Goal: Task Accomplishment & Management: Complete application form

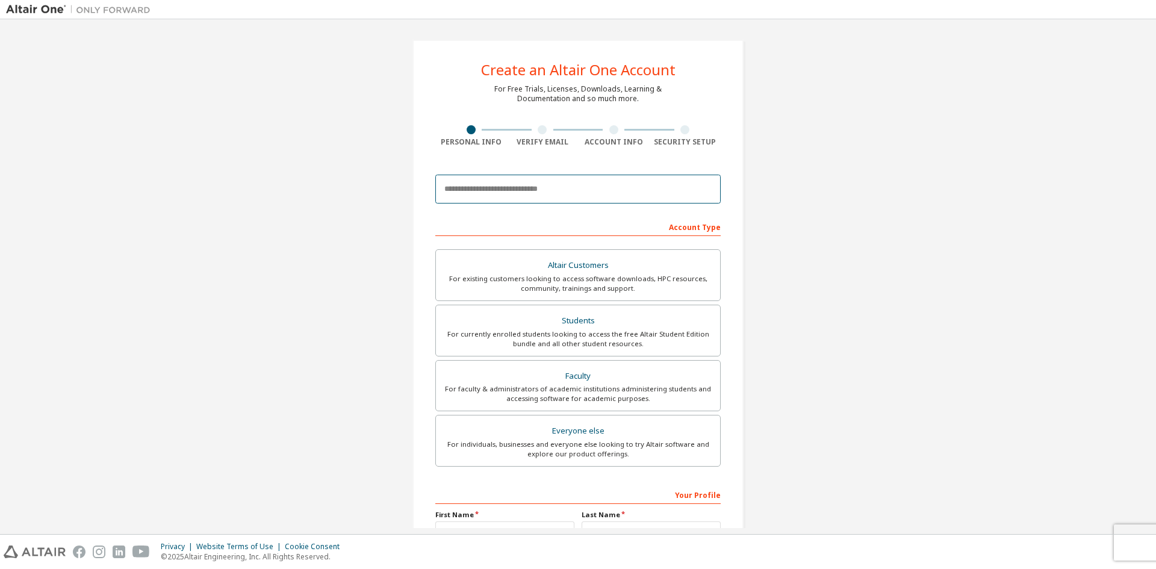
click at [557, 194] on input "email" at bounding box center [577, 189] width 285 height 29
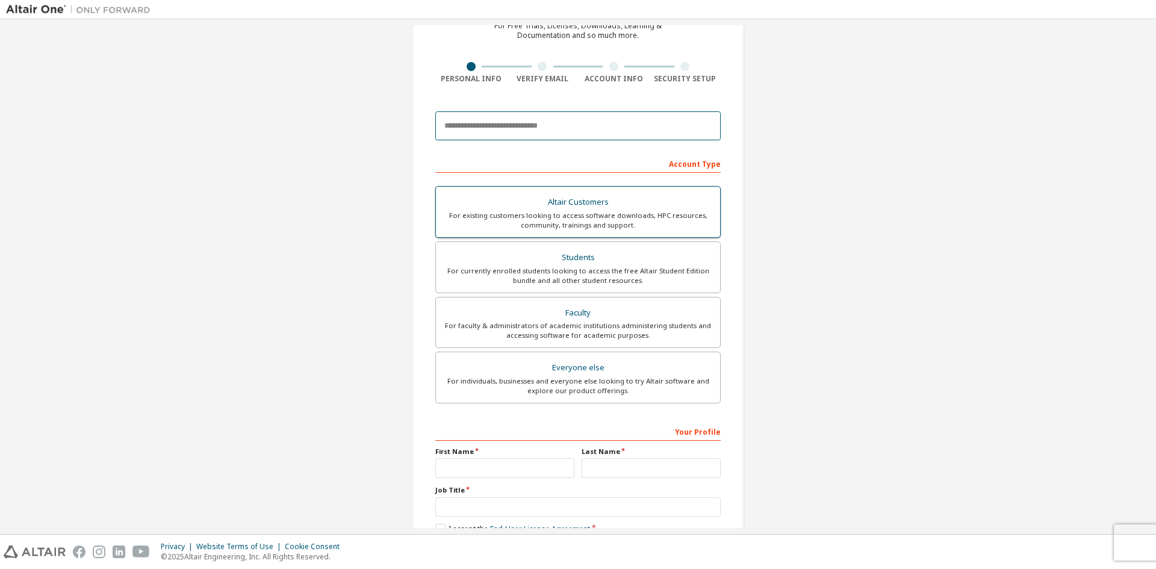
scroll to position [135, 0]
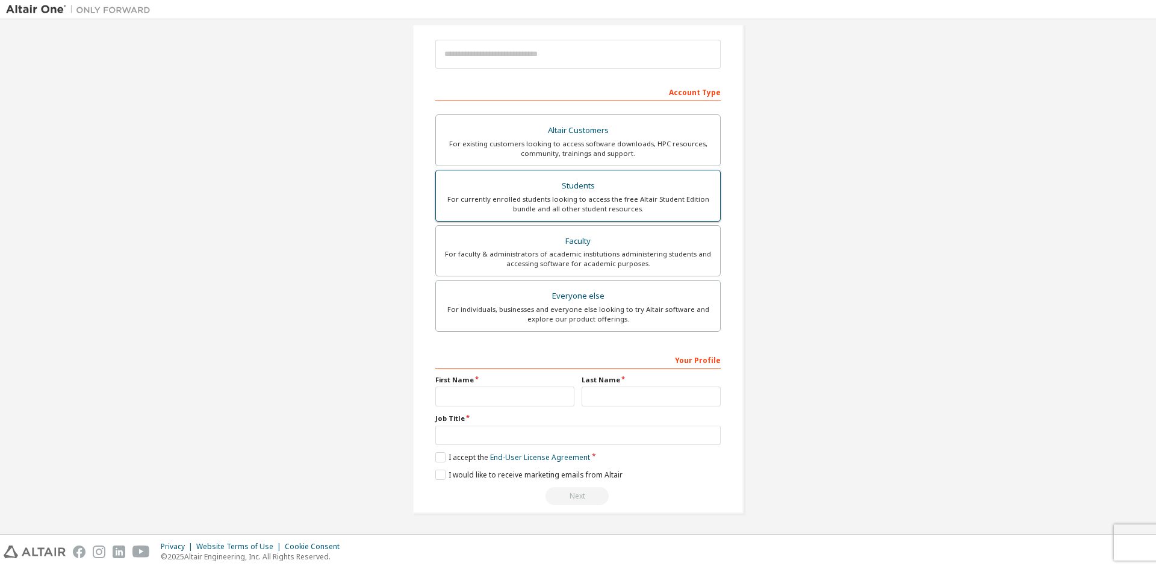
click at [629, 196] on div "For currently enrolled students looking to access the free Altair Student Editi…" at bounding box center [578, 203] width 270 height 19
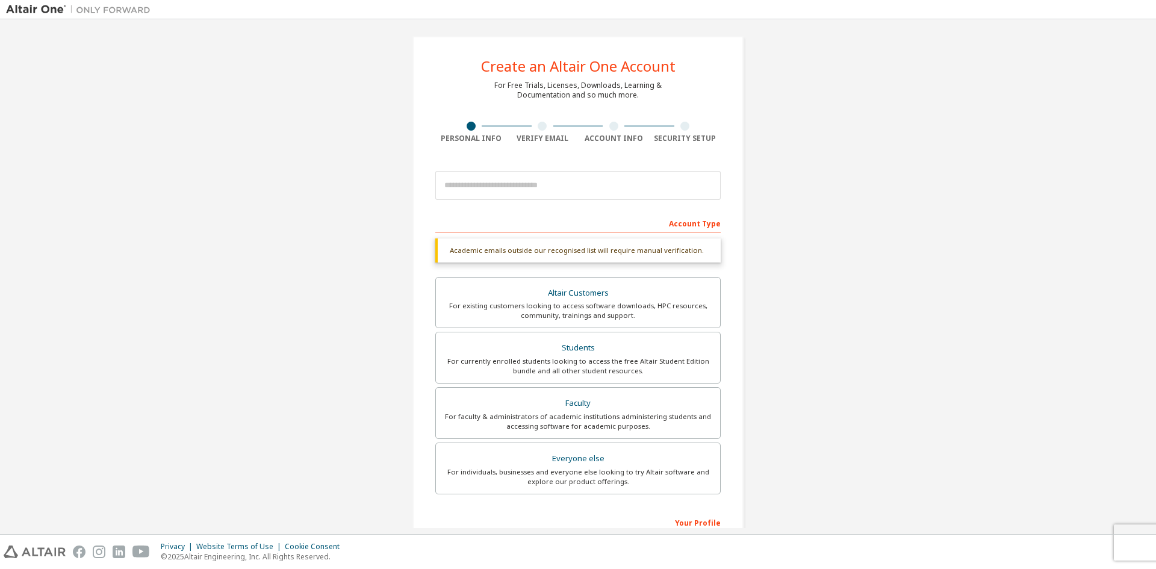
scroll to position [0, 0]
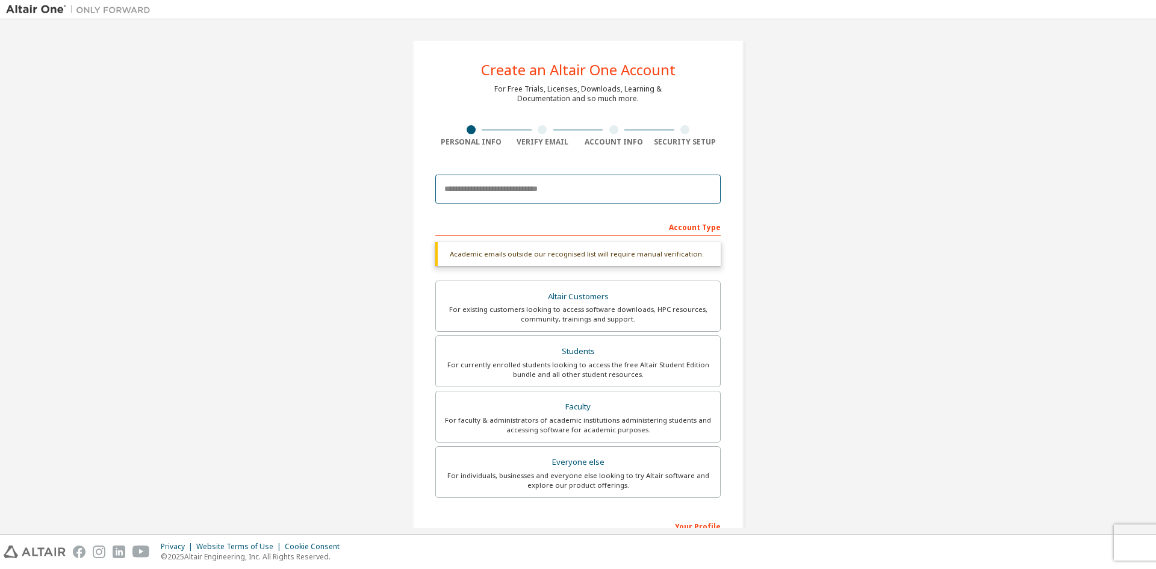
click at [557, 196] on input "email" at bounding box center [577, 189] width 285 height 29
click at [564, 178] on input "email" at bounding box center [577, 189] width 285 height 29
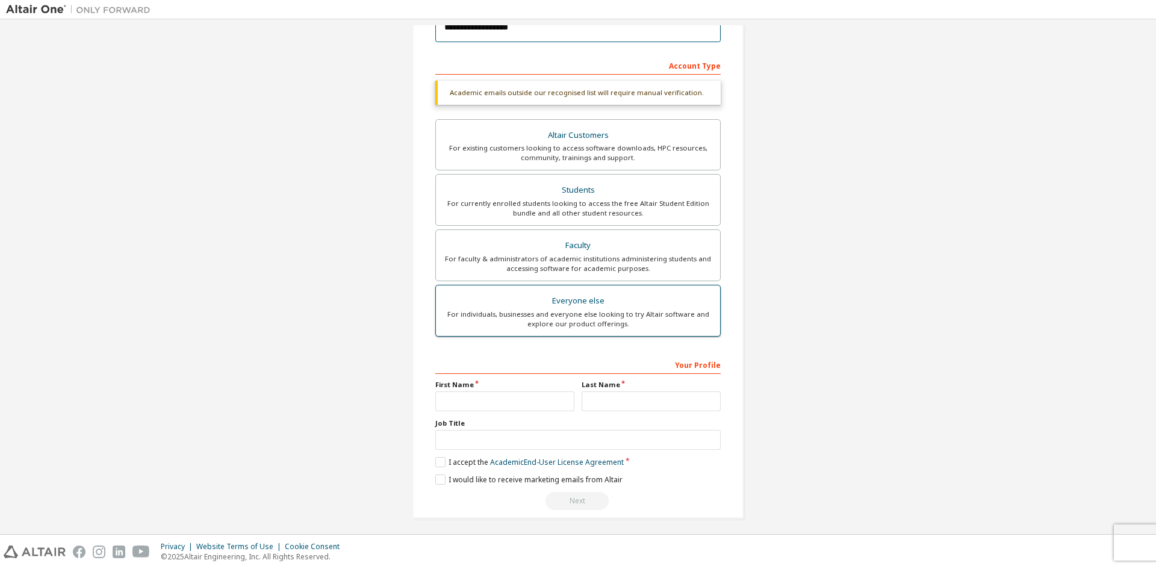
scroll to position [166, 0]
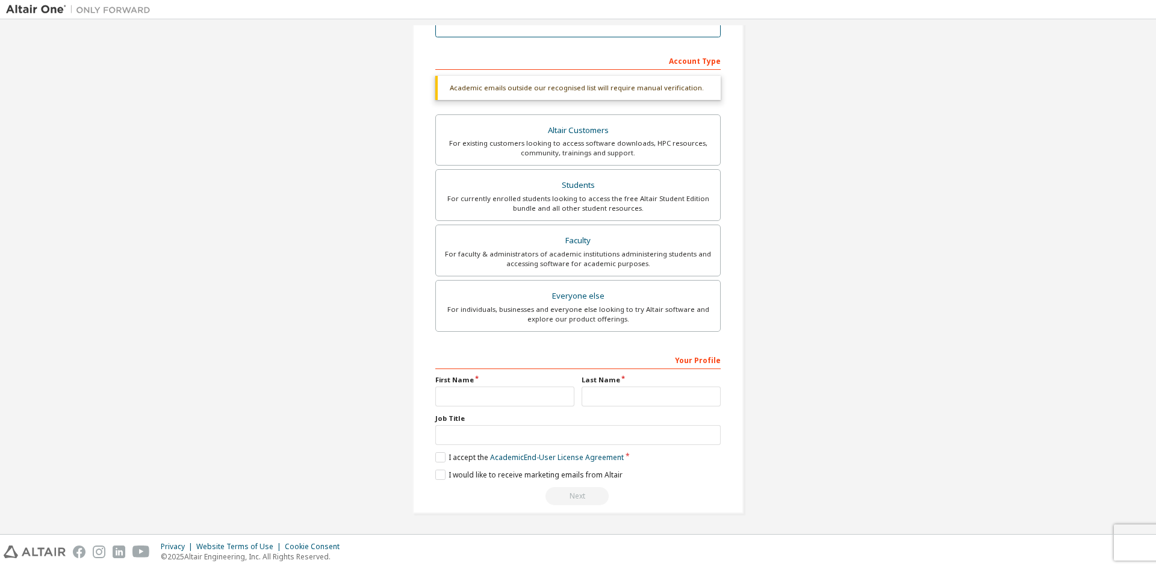
type input "**********"
click at [491, 395] on input "text" at bounding box center [504, 396] width 139 height 20
type input "*"
type input "**"
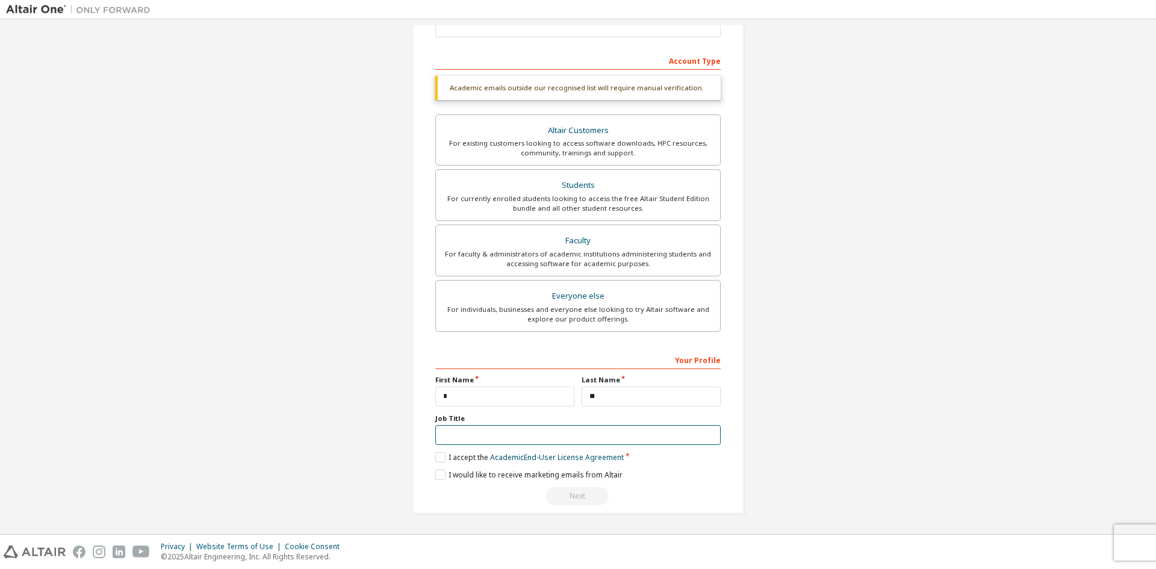
type input "*"
type input "*******"
click at [435, 458] on label "I accept the Academic End-User License Agreement" at bounding box center [529, 457] width 188 height 10
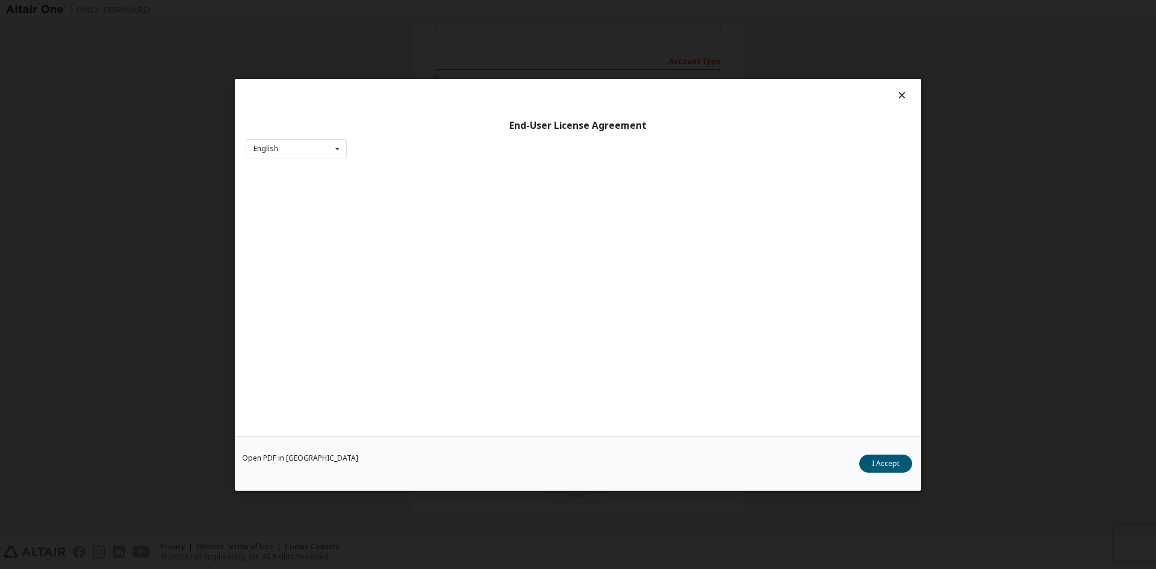
click at [434, 471] on div "Open PDF in New Tab I Accept" at bounding box center [578, 462] width 686 height 55
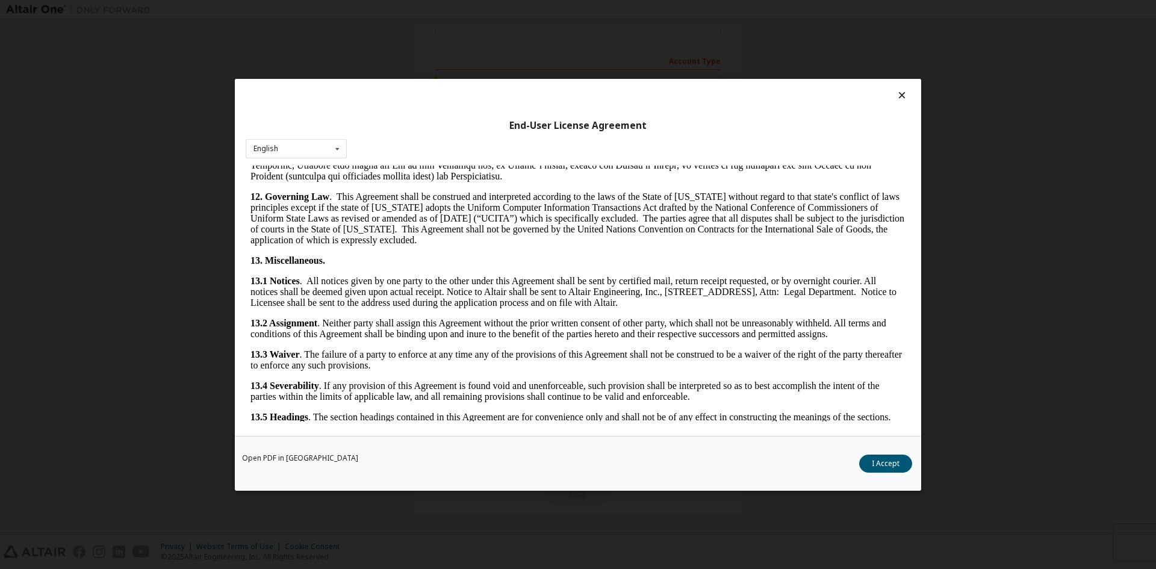
scroll to position [1806, 0]
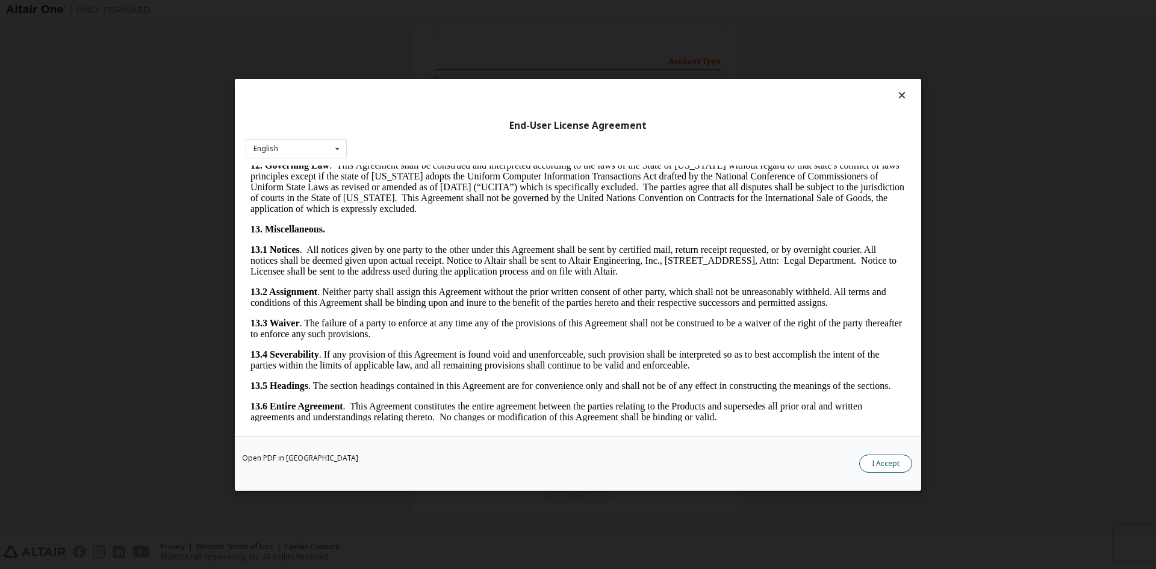
click at [888, 462] on button "I Accept" at bounding box center [885, 463] width 53 height 18
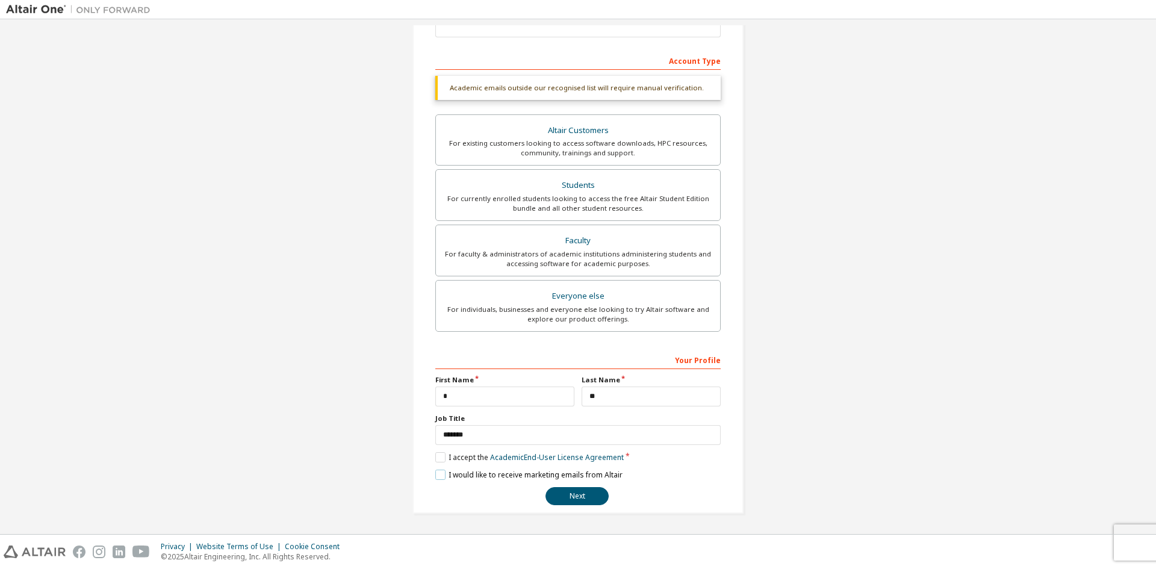
click at [442, 478] on label "I would like to receive marketing emails from Altair" at bounding box center [528, 474] width 187 height 10
click at [584, 487] on button "Next" at bounding box center [576, 496] width 63 height 18
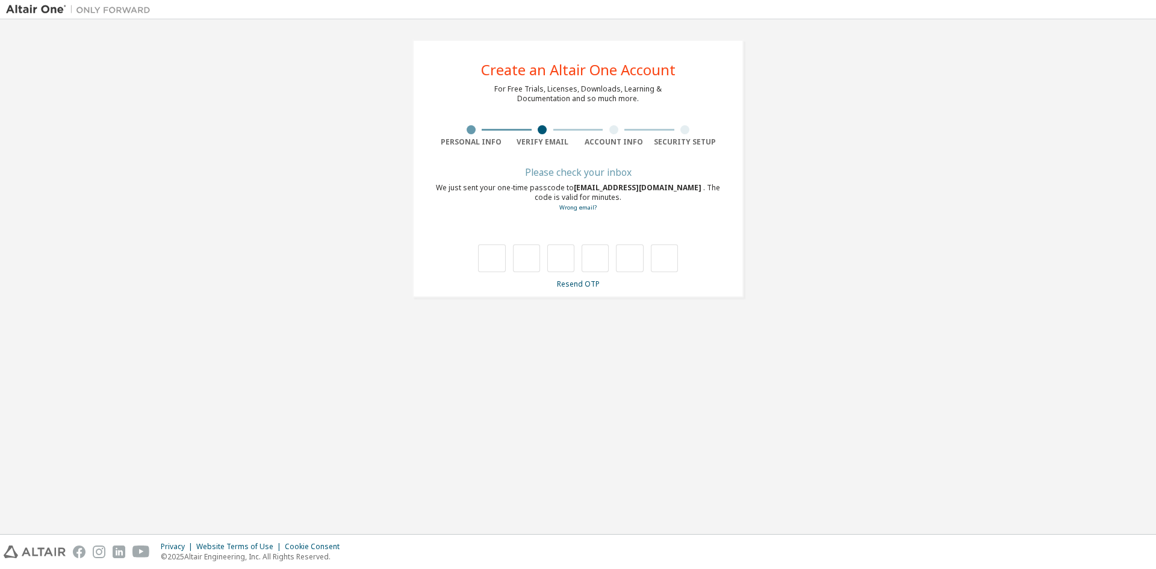
click at [575, 290] on div "**********" at bounding box center [577, 169] width 331 height 258
click at [575, 288] on link "Resend OTP" at bounding box center [578, 284] width 43 height 10
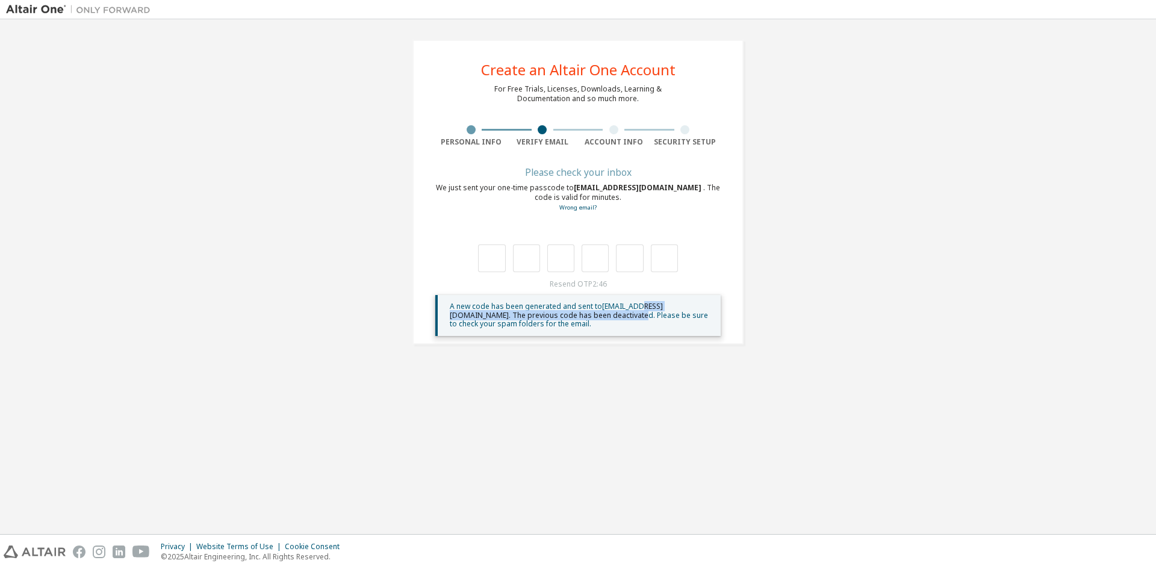
drag, startPoint x: 568, startPoint y: 311, endPoint x: 642, endPoint y: 308, distance: 74.7
click at [642, 308] on span "A new code has been generated and sent to sa921980@gmail.com . The previous cod…" at bounding box center [579, 315] width 258 height 28
click at [640, 308] on span "A new code has been generated and sent to sa921980@gmail.com . The previous cod…" at bounding box center [579, 315] width 258 height 28
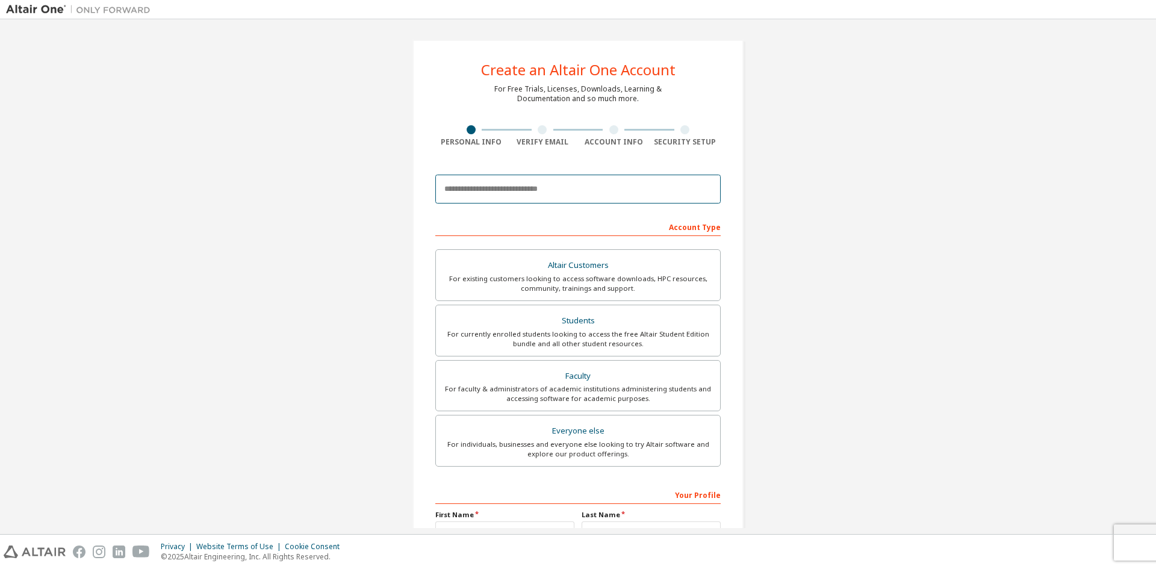
click at [530, 191] on input "email" at bounding box center [577, 189] width 285 height 29
type input "**********"
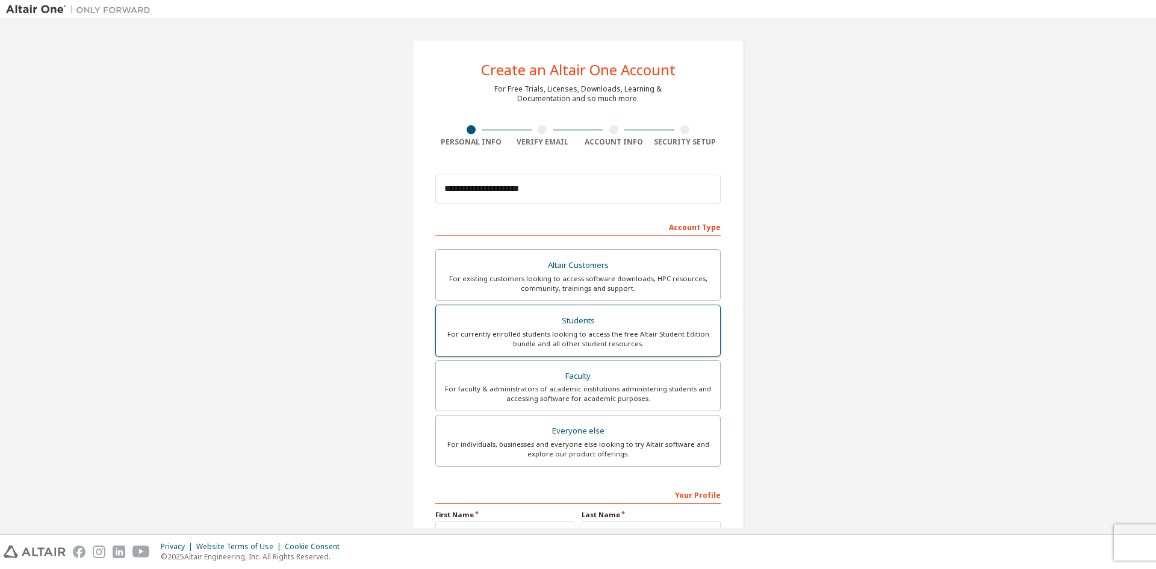
click at [601, 332] on div "For currently enrolled students looking to access the free Altair Student Editi…" at bounding box center [578, 338] width 270 height 19
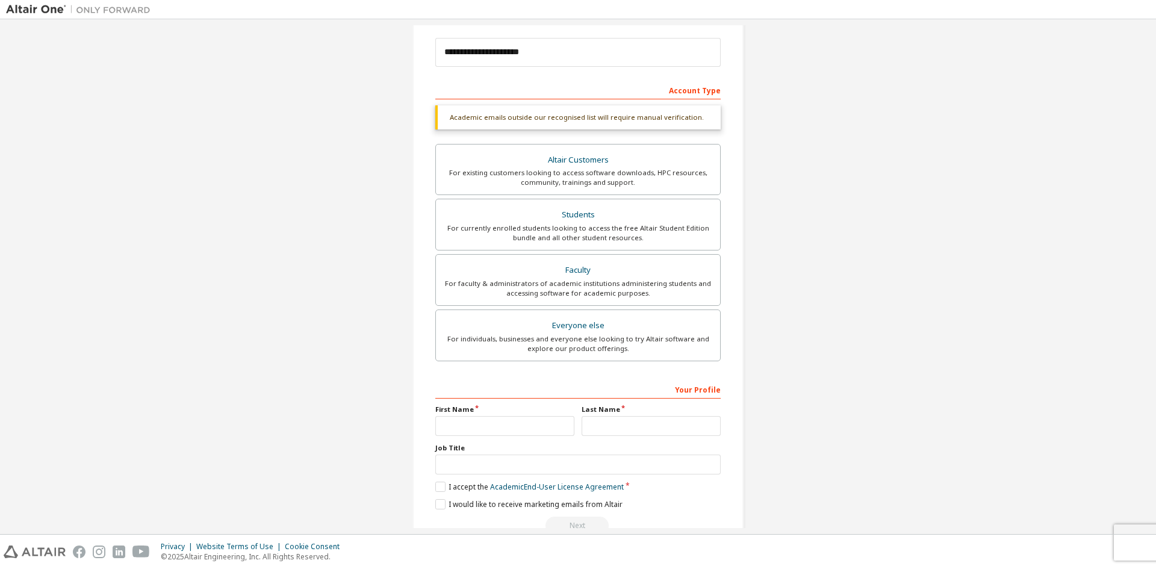
scroll to position [166, 0]
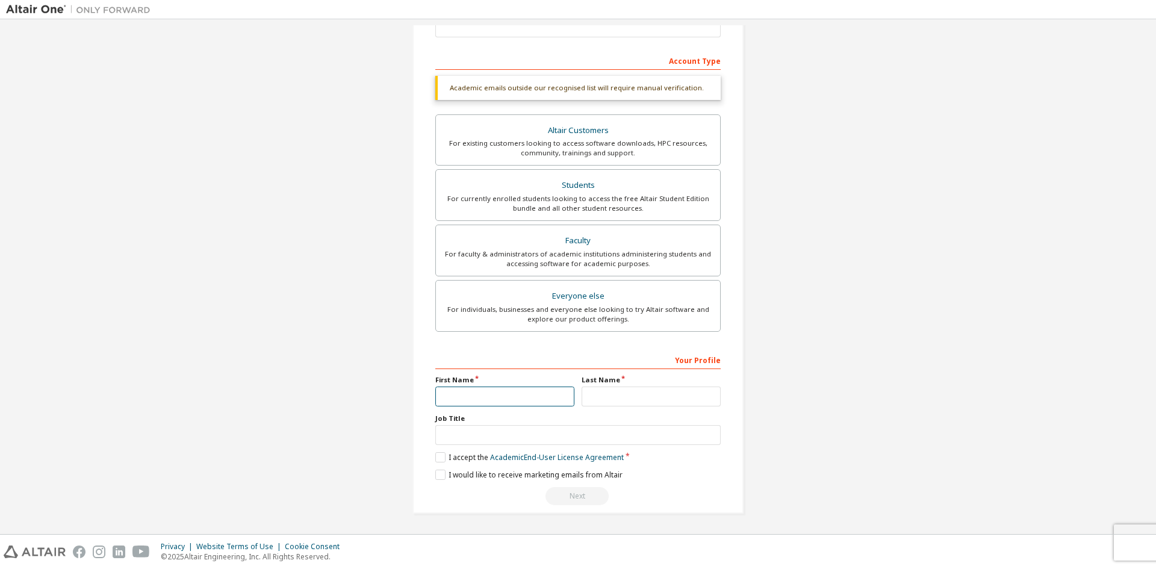
click at [518, 400] on input "text" at bounding box center [504, 396] width 139 height 20
click at [472, 403] on input "*" at bounding box center [504, 396] width 139 height 20
click at [476, 398] on input "*" at bounding box center [504, 396] width 139 height 20
type input "*"
click at [675, 393] on input "text" at bounding box center [650, 396] width 139 height 20
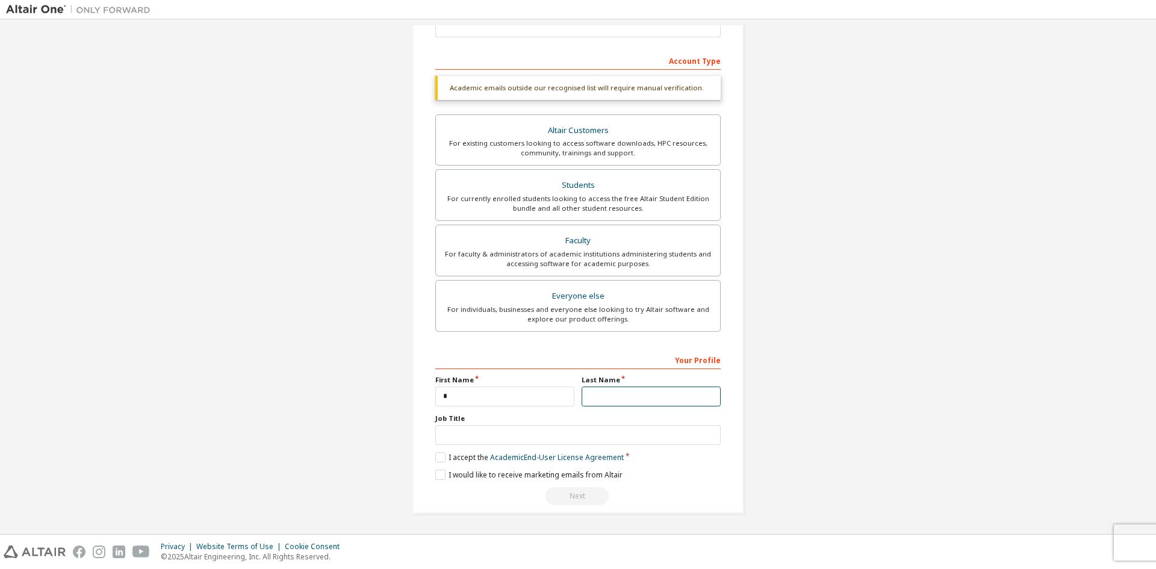
type input "**"
click at [565, 436] on input "text" at bounding box center [577, 435] width 285 height 20
type input "*******"
click at [442, 454] on label "I accept the Academic End-User License Agreement" at bounding box center [529, 457] width 188 height 10
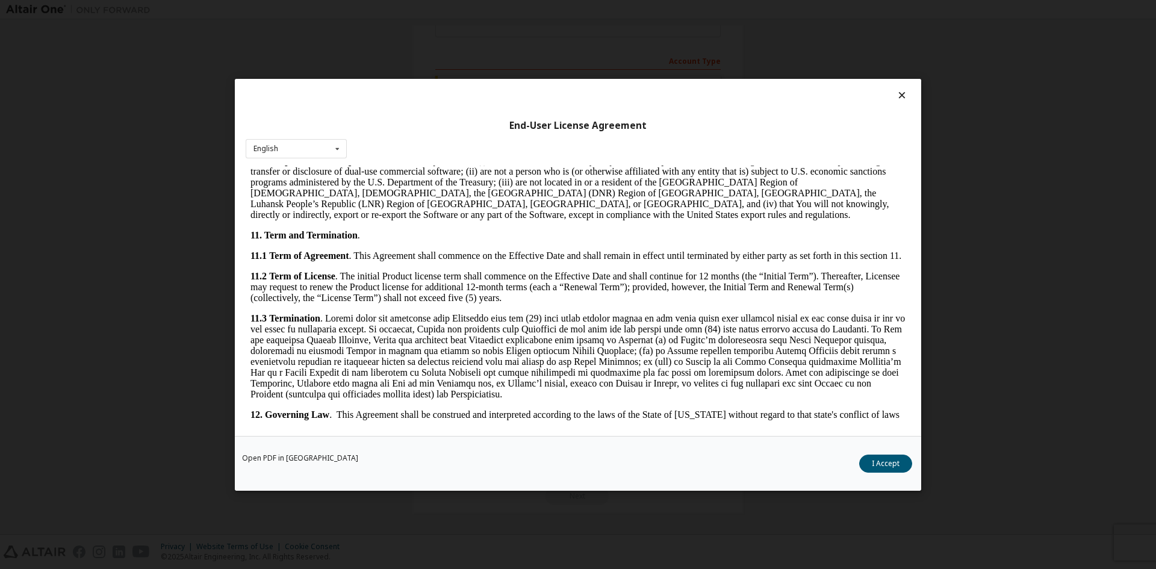
scroll to position [1806, 0]
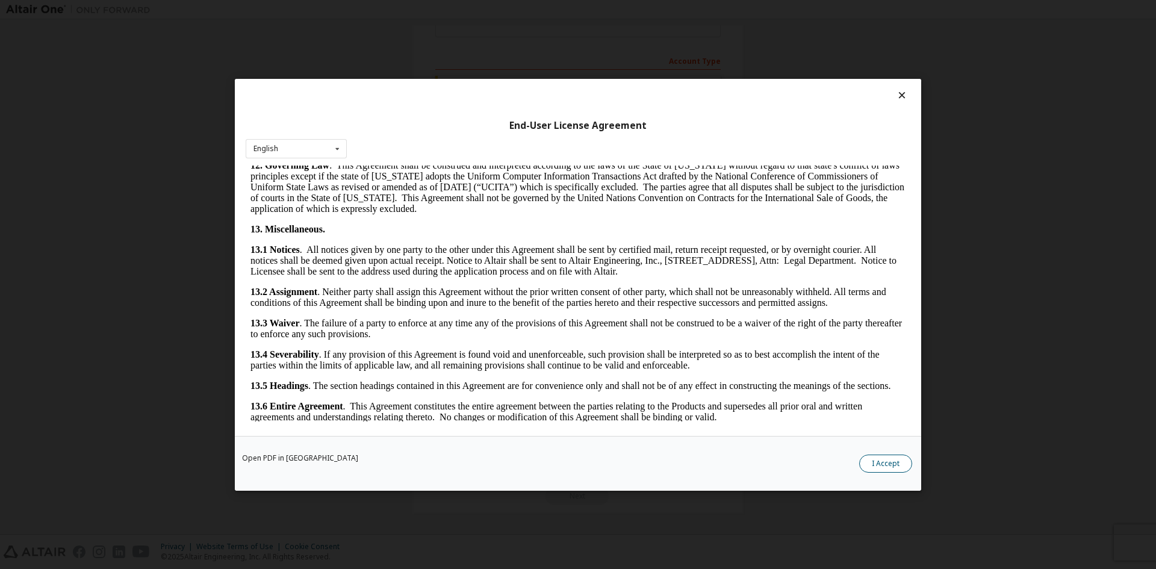
click at [890, 468] on button "I Accept" at bounding box center [885, 463] width 53 height 18
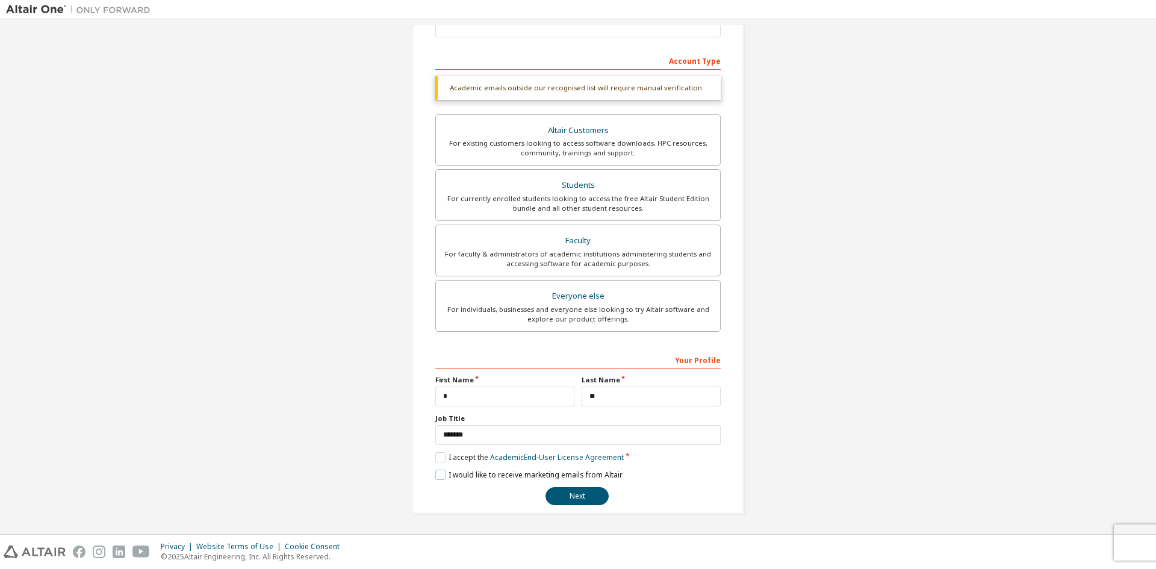
click at [453, 472] on label "I would like to receive marketing emails from Altair" at bounding box center [528, 474] width 187 height 10
click at [554, 491] on button "Next" at bounding box center [576, 496] width 63 height 18
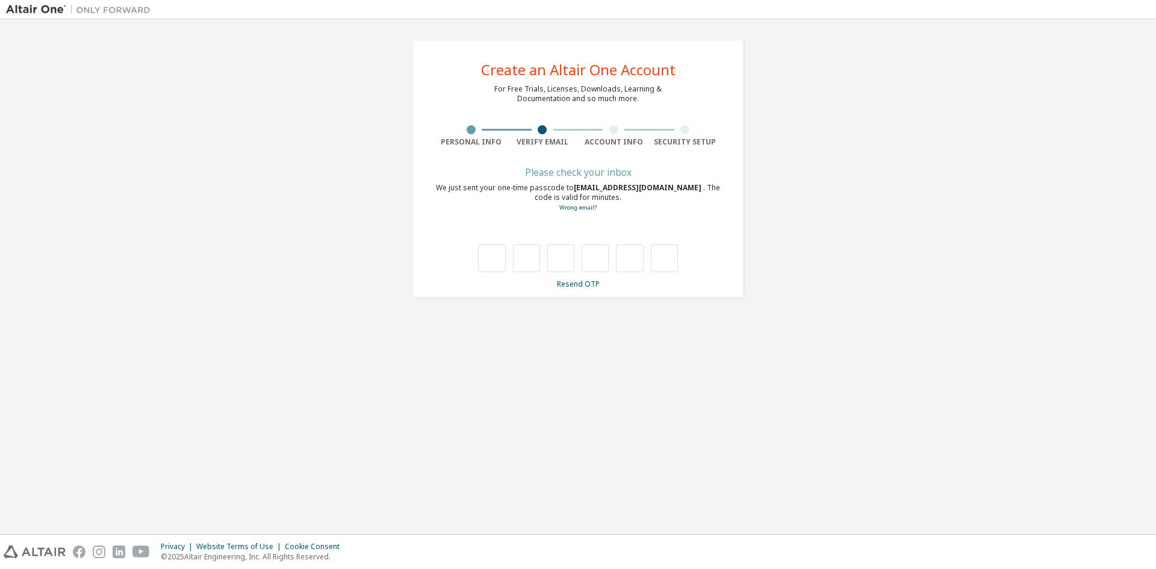
scroll to position [0, 0]
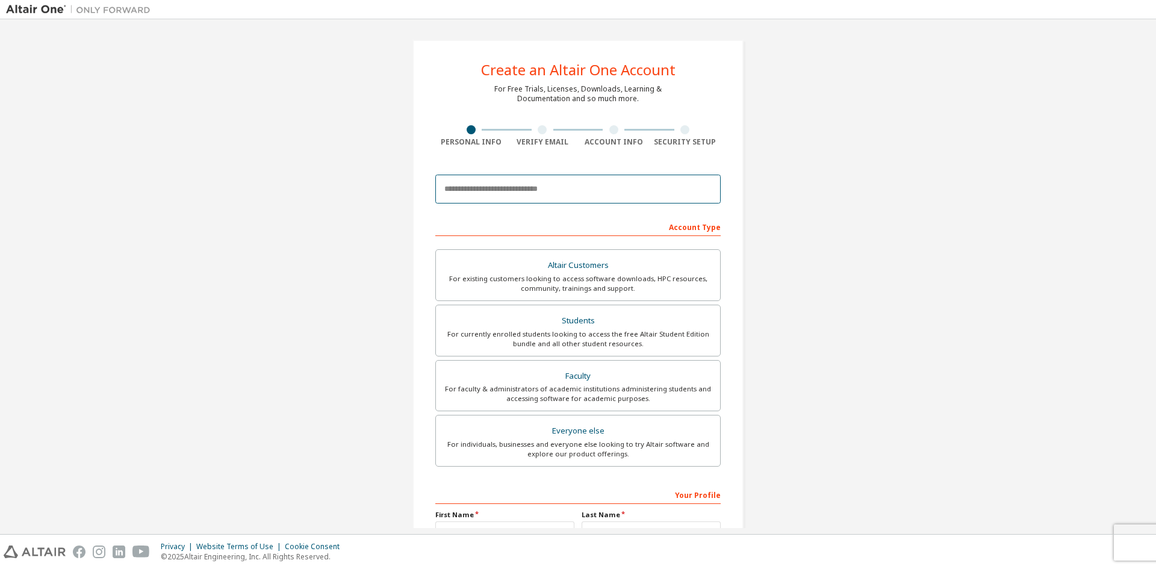
click at [524, 190] on input "email" at bounding box center [577, 189] width 285 height 29
type input "**********"
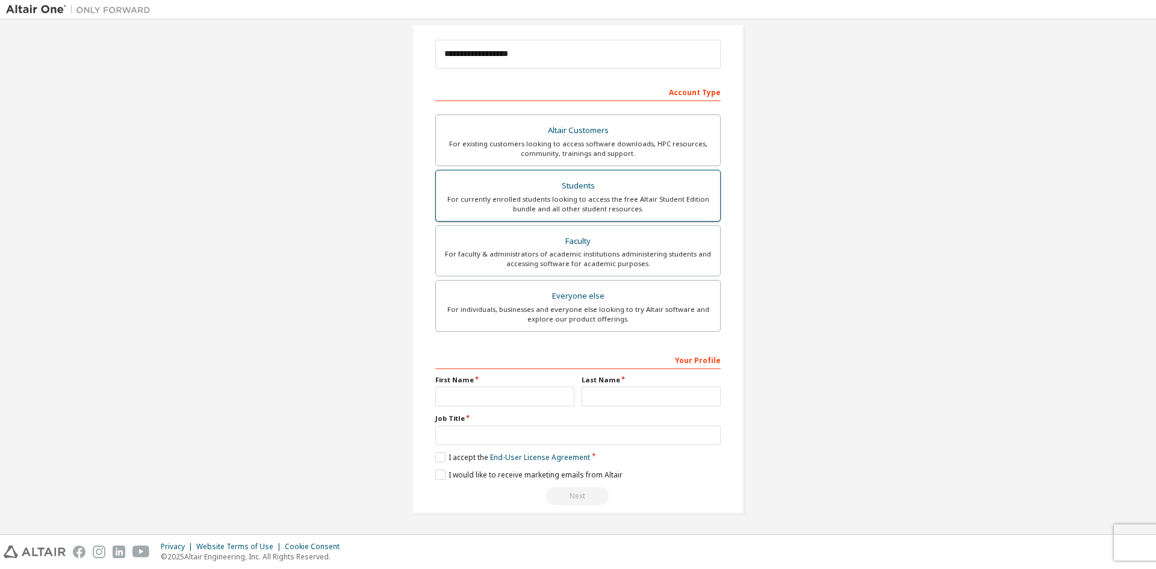
click at [582, 194] on div "For currently enrolled students looking to access the free Altair Student Editi…" at bounding box center [578, 203] width 270 height 19
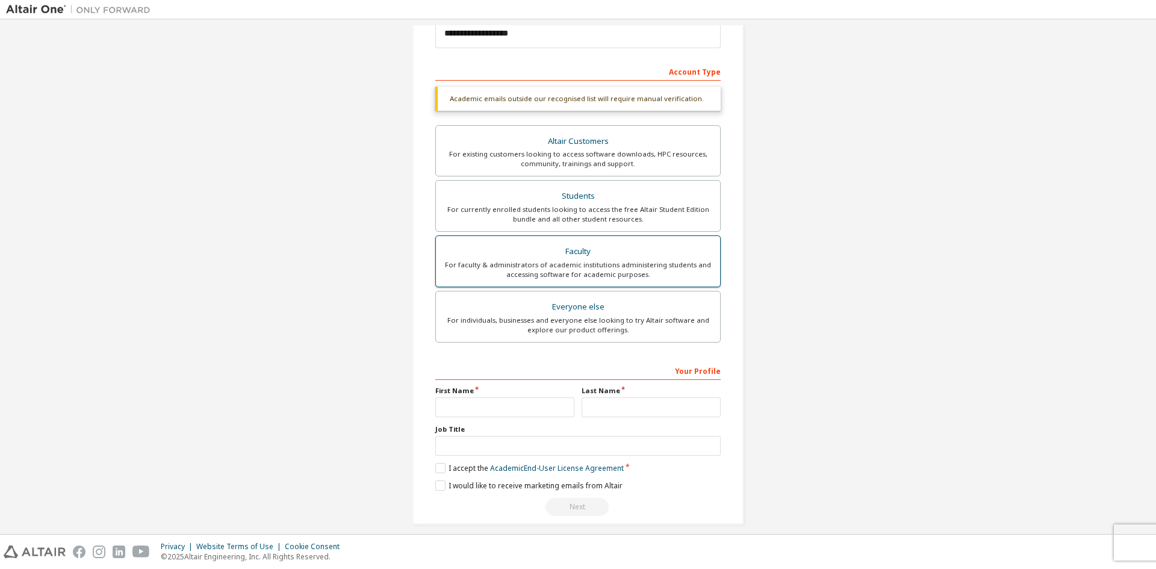
scroll to position [166, 0]
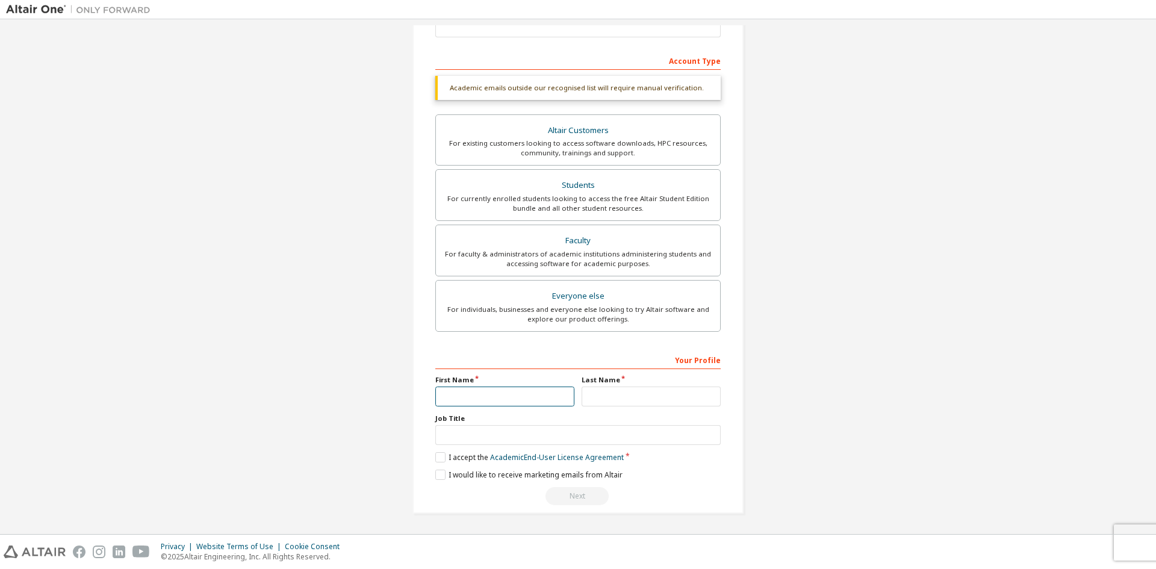
click at [506, 404] on input "text" at bounding box center [504, 396] width 139 height 20
click at [599, 401] on input "text" at bounding box center [650, 396] width 139 height 20
type input "**"
drag, startPoint x: 627, startPoint y: 432, endPoint x: 624, endPoint y: 437, distance: 6.2
click at [627, 432] on input "text" at bounding box center [577, 435] width 285 height 20
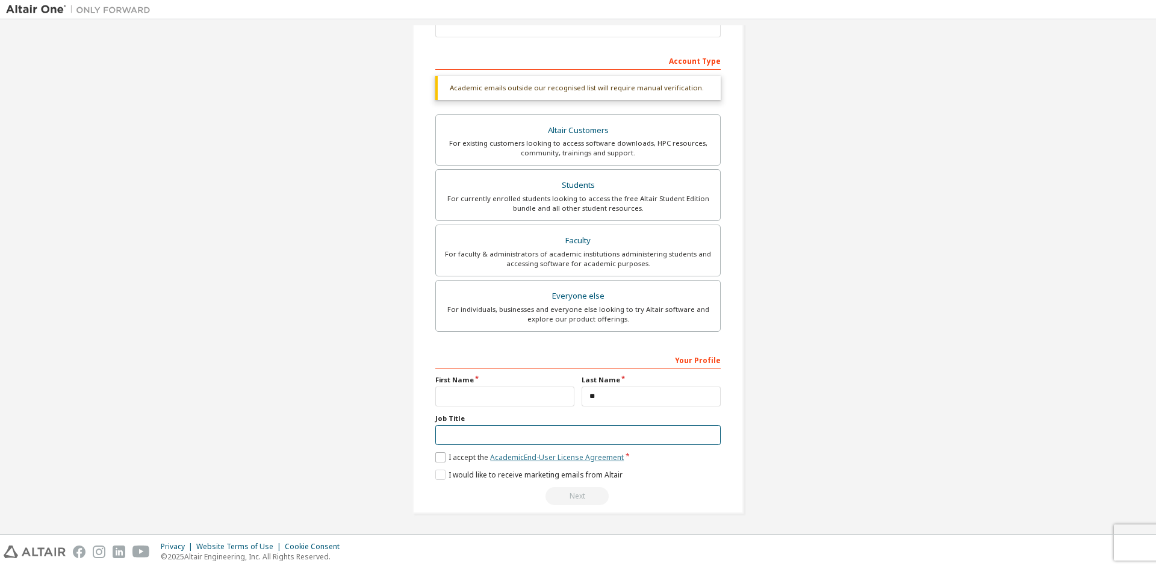
type input "*******"
click at [533, 397] on input "text" at bounding box center [504, 396] width 139 height 20
type input "*"
click at [442, 461] on label "I accept the Academic End-User License Agreement" at bounding box center [529, 457] width 188 height 10
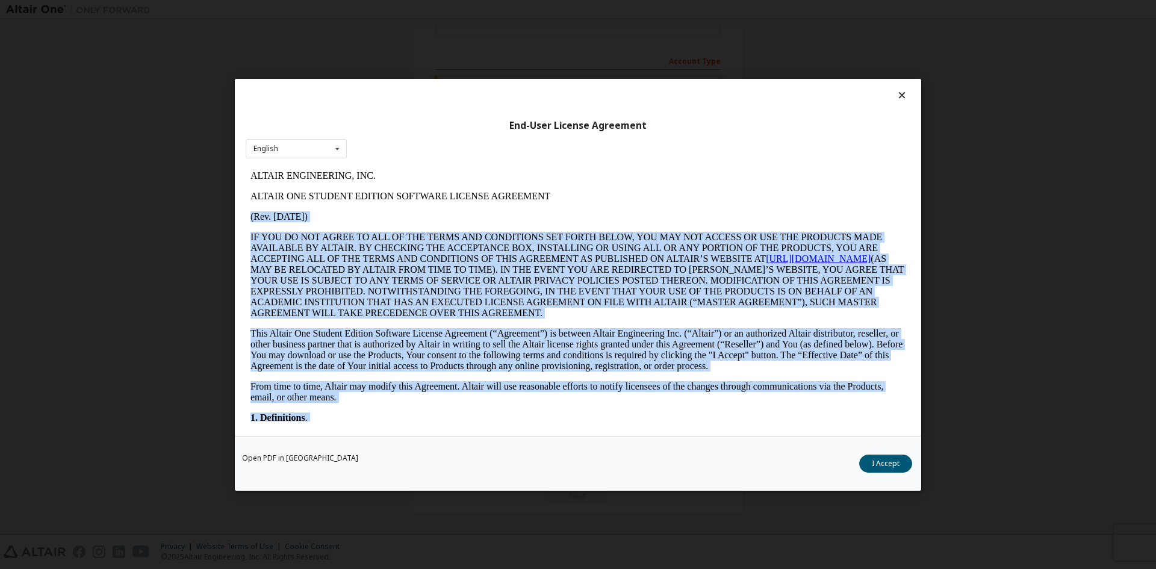
scroll to position [361, 0]
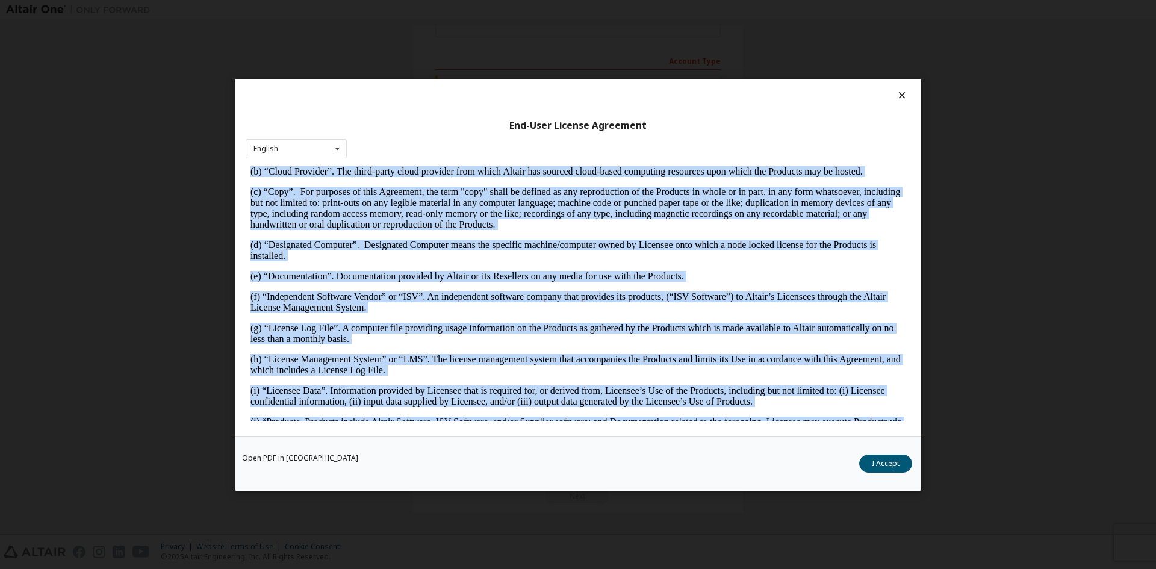
drag, startPoint x: 900, startPoint y: 190, endPoint x: 879, endPoint y: 474, distance: 284.9
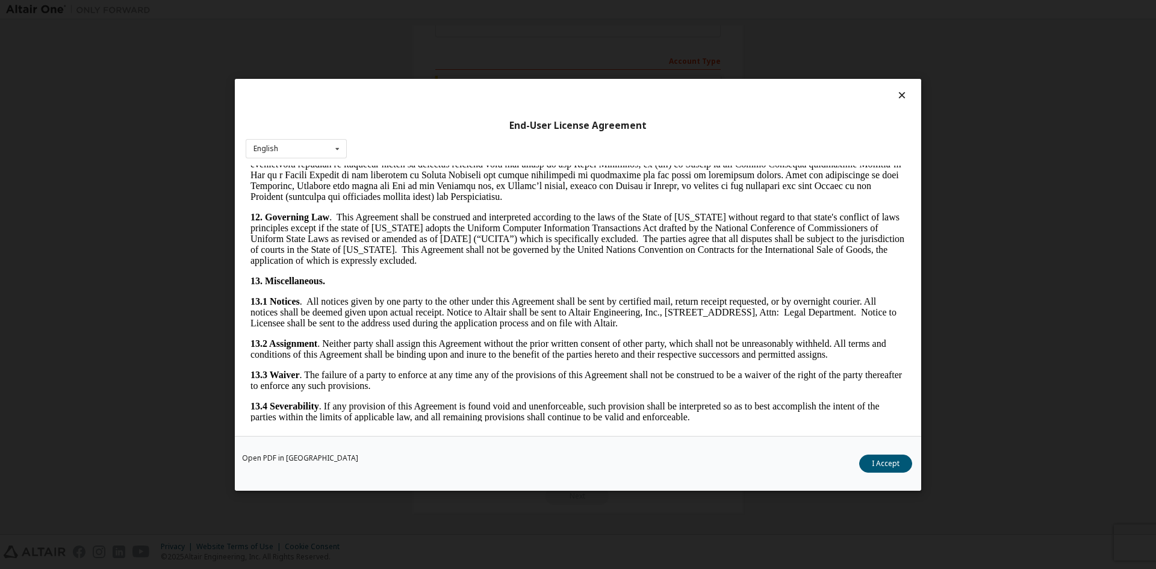
scroll to position [1806, 0]
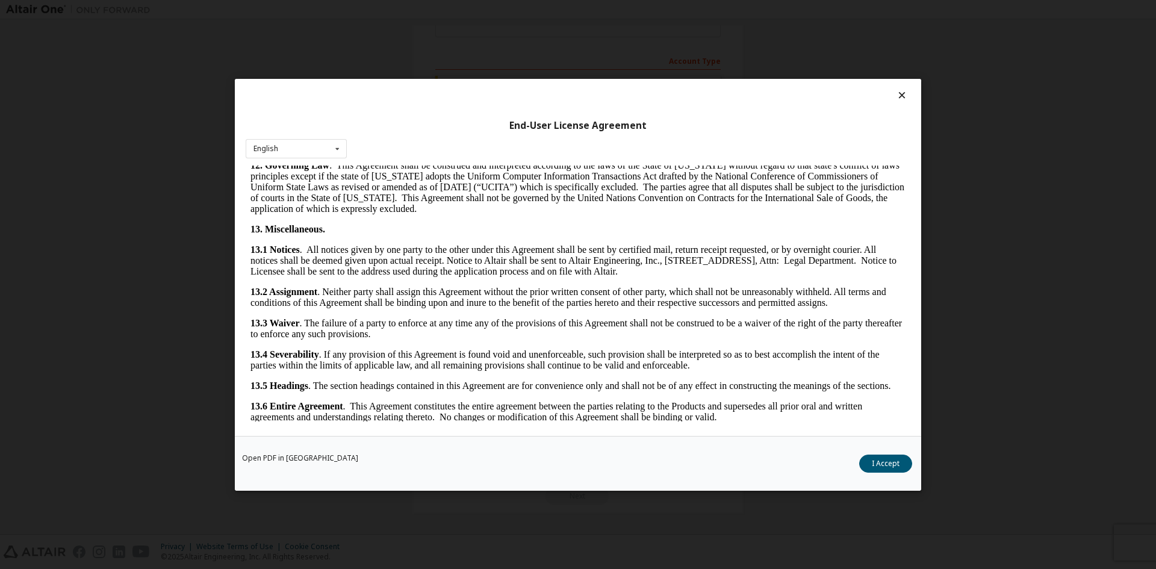
drag, startPoint x: 903, startPoint y: 228, endPoint x: 1140, endPoint y: 627, distance: 464.4
click at [894, 462] on button "I Accept" at bounding box center [885, 463] width 53 height 18
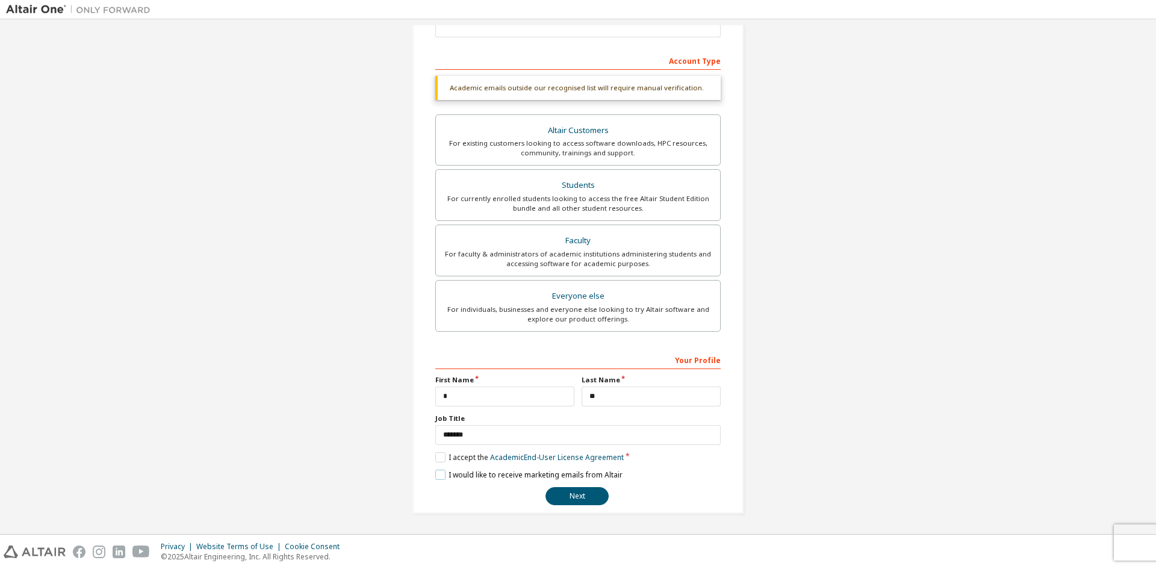
click at [439, 480] on label "I would like to receive marketing emails from Altair" at bounding box center [528, 474] width 187 height 10
click at [572, 496] on button "Next" at bounding box center [576, 496] width 63 height 18
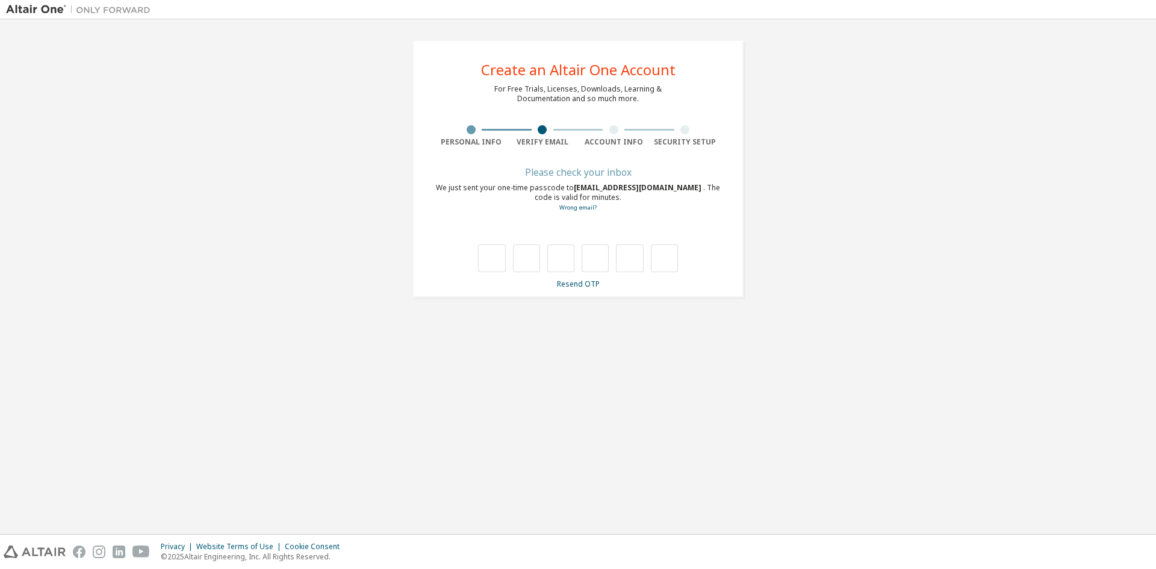
scroll to position [0, 0]
click at [573, 285] on link "Resend OTP" at bounding box center [578, 284] width 43 height 10
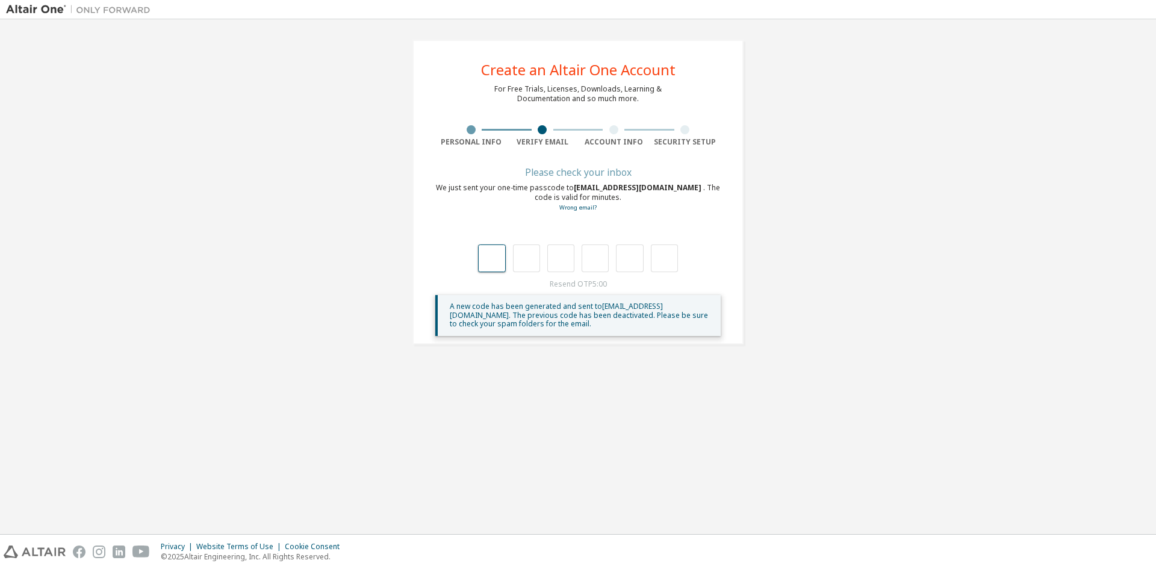
click at [494, 263] on input "text" at bounding box center [491, 258] width 27 height 28
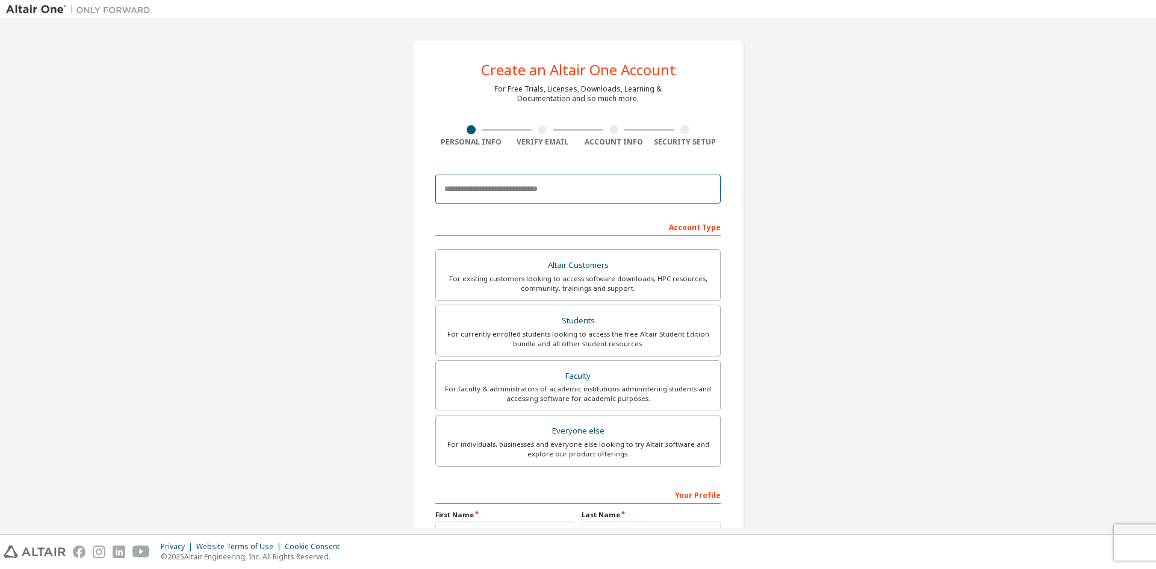
click at [551, 182] on input "email" at bounding box center [577, 189] width 285 height 29
paste input "**********"
type input "**********"
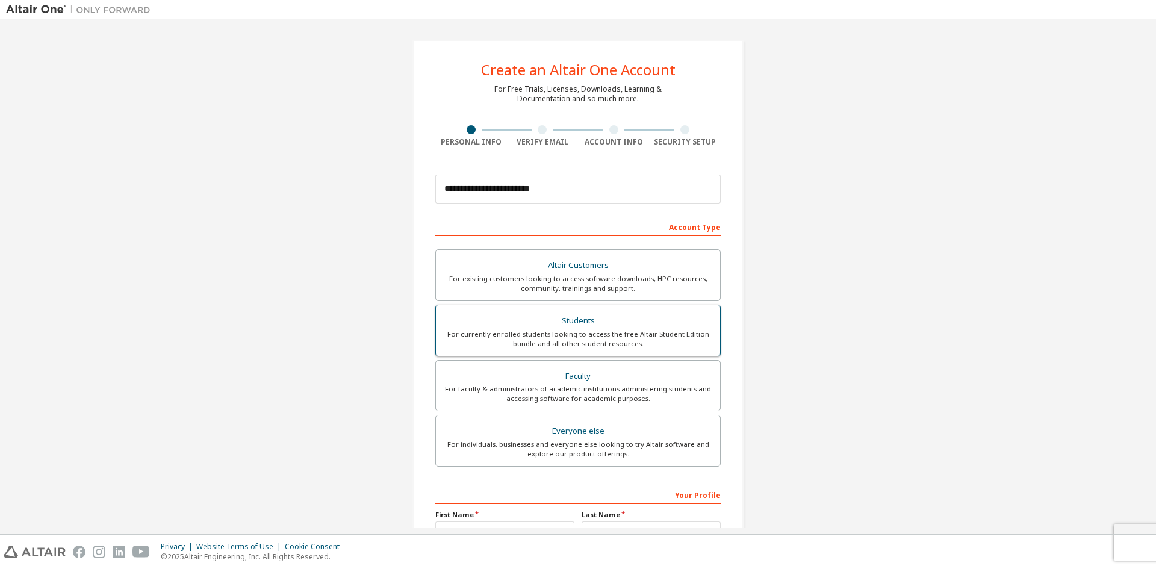
click at [665, 336] on div "For currently enrolled students looking to access the free Altair Student Editi…" at bounding box center [578, 338] width 270 height 19
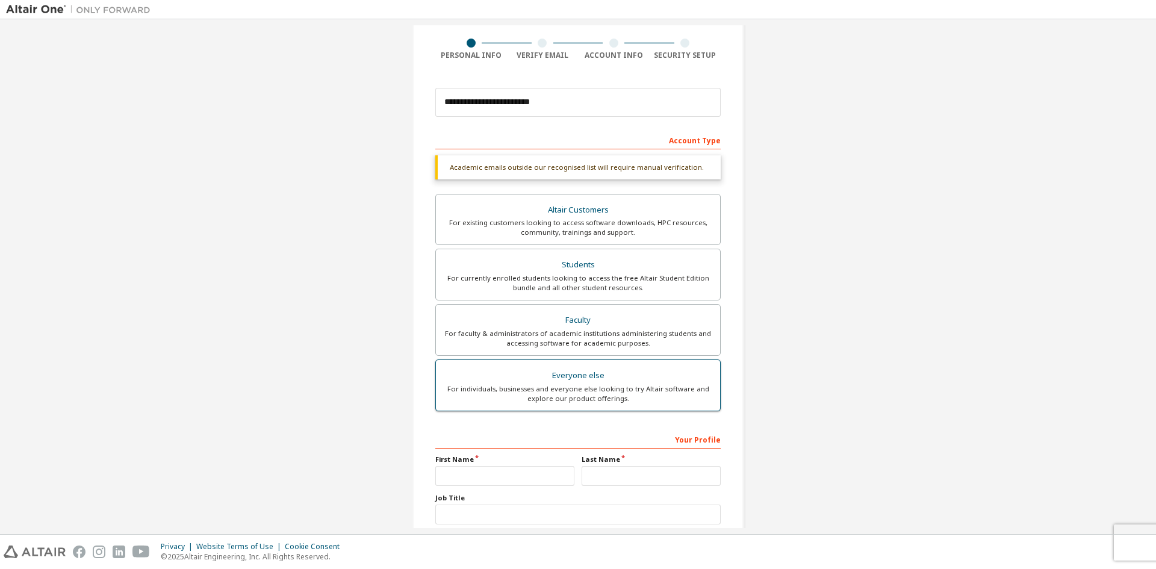
scroll to position [166, 0]
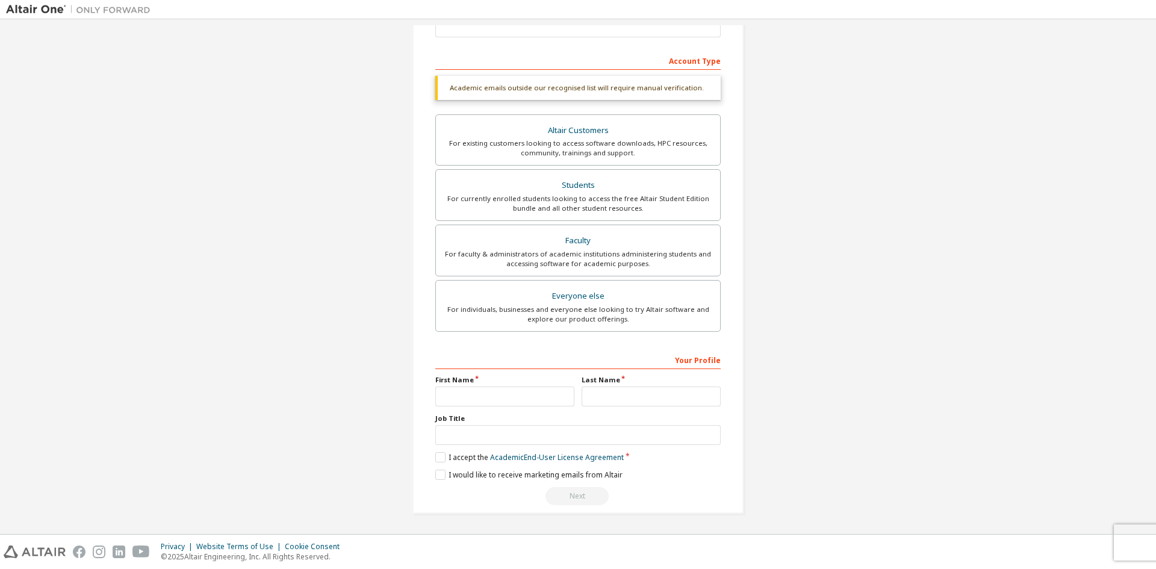
click at [498, 414] on label "Job Title" at bounding box center [577, 419] width 285 height 10
click at [506, 402] on input "text" at bounding box center [504, 396] width 139 height 20
type input "*"
click at [627, 393] on input "text" at bounding box center [650, 396] width 139 height 20
type input "**"
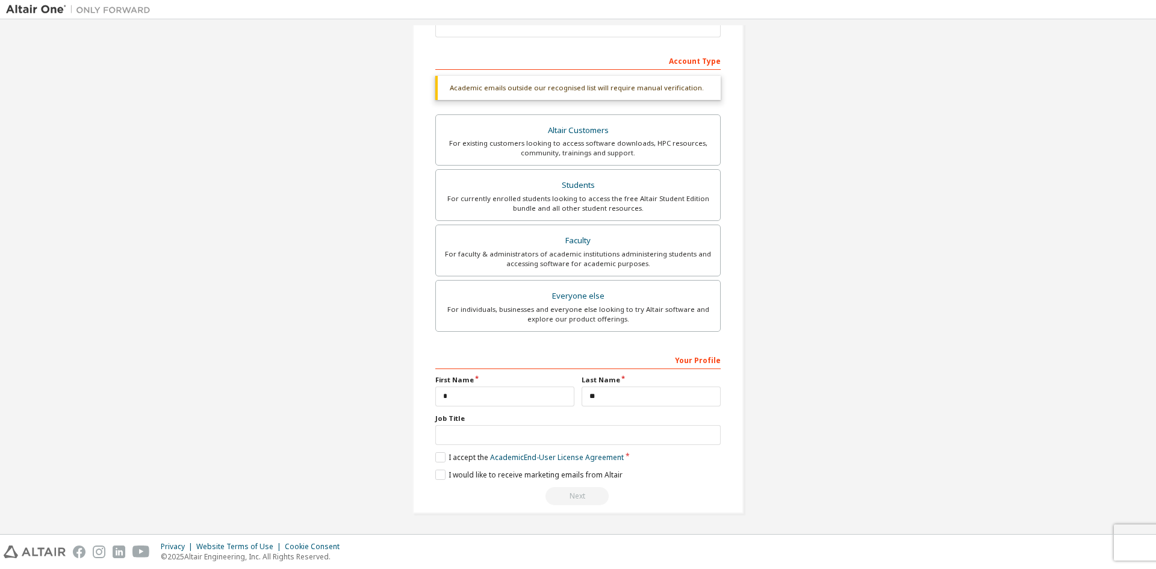
click at [601, 423] on div "Job Title" at bounding box center [577, 429] width 285 height 31
click at [601, 428] on input "text" at bounding box center [577, 435] width 285 height 20
type input "*******"
click at [435, 459] on label "I accept the Academic End-User License Agreement" at bounding box center [529, 457] width 188 height 10
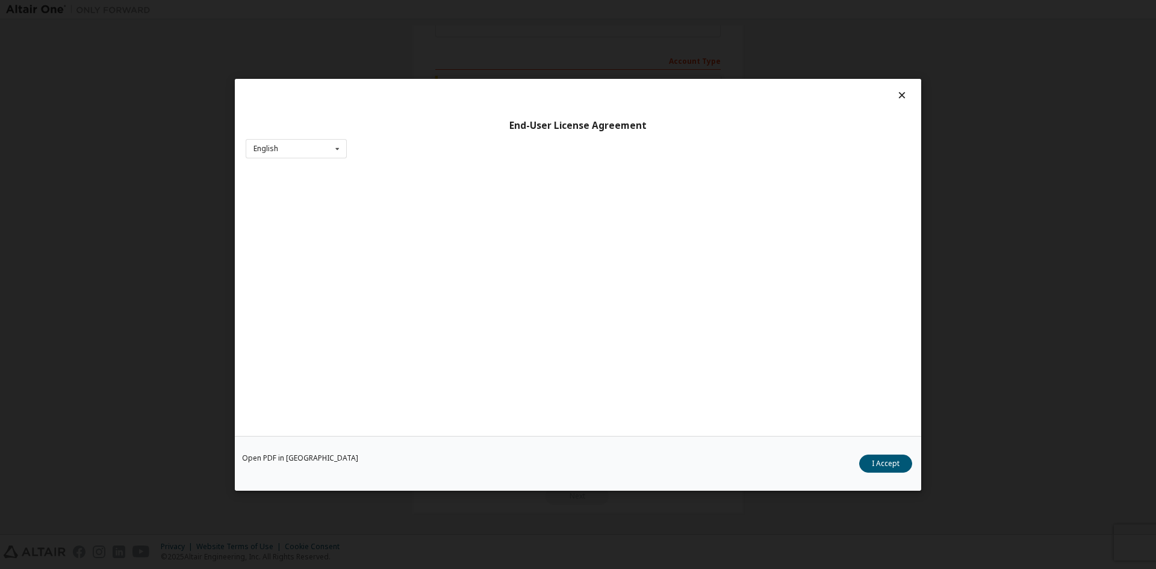
click at [436, 474] on div "Open PDF in New Tab I Accept" at bounding box center [578, 462] width 686 height 55
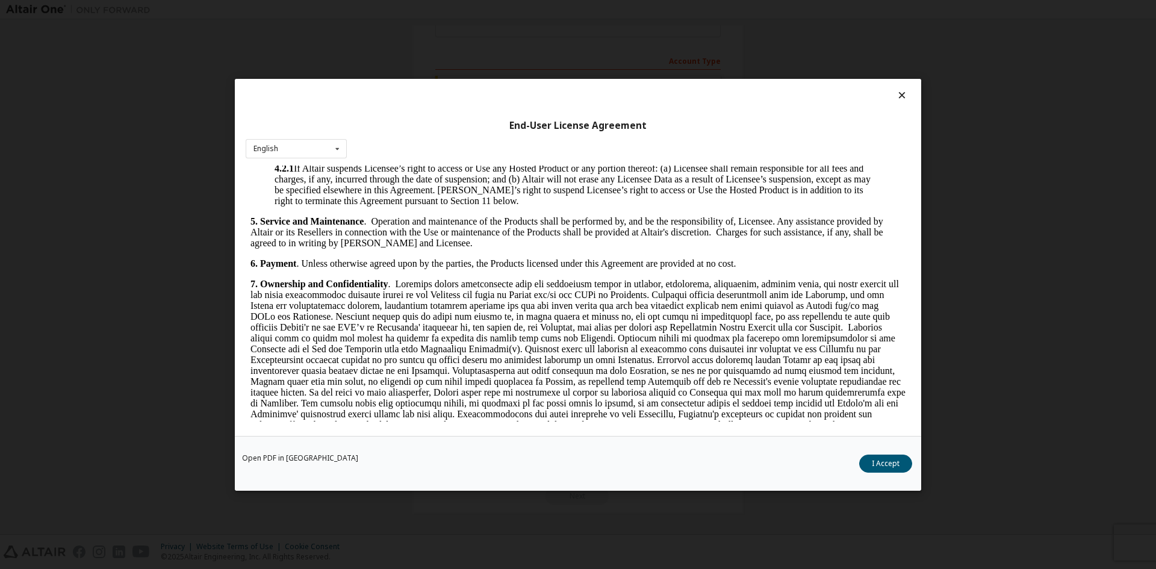
scroll to position [1806, 0]
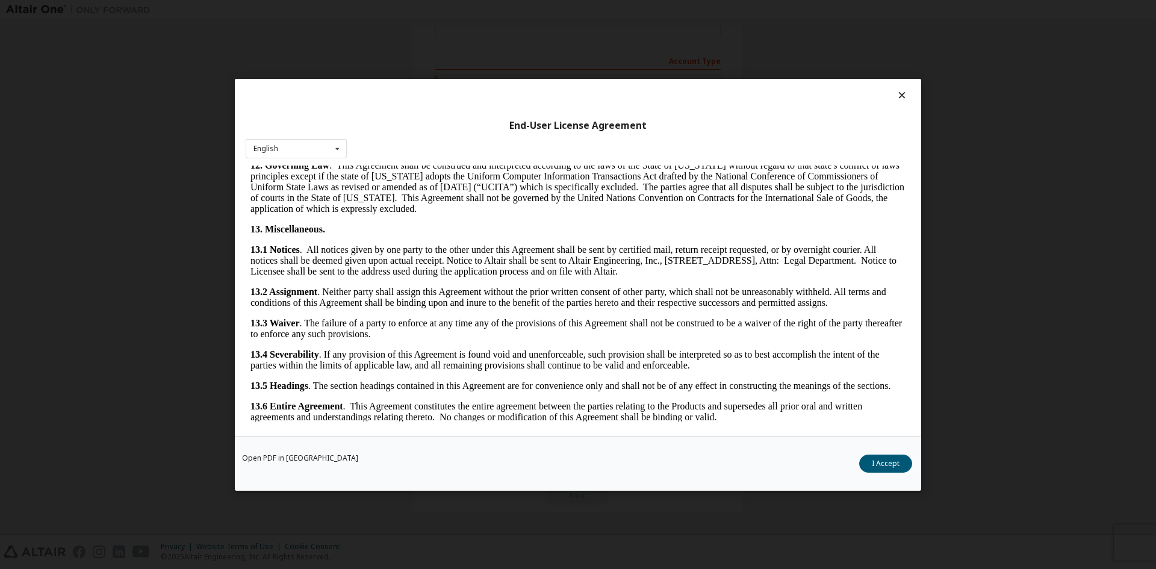
drag, startPoint x: 909, startPoint y: 238, endPoint x: 1146, endPoint y: 631, distance: 458.5
click at [896, 465] on button "I Accept" at bounding box center [885, 463] width 53 height 18
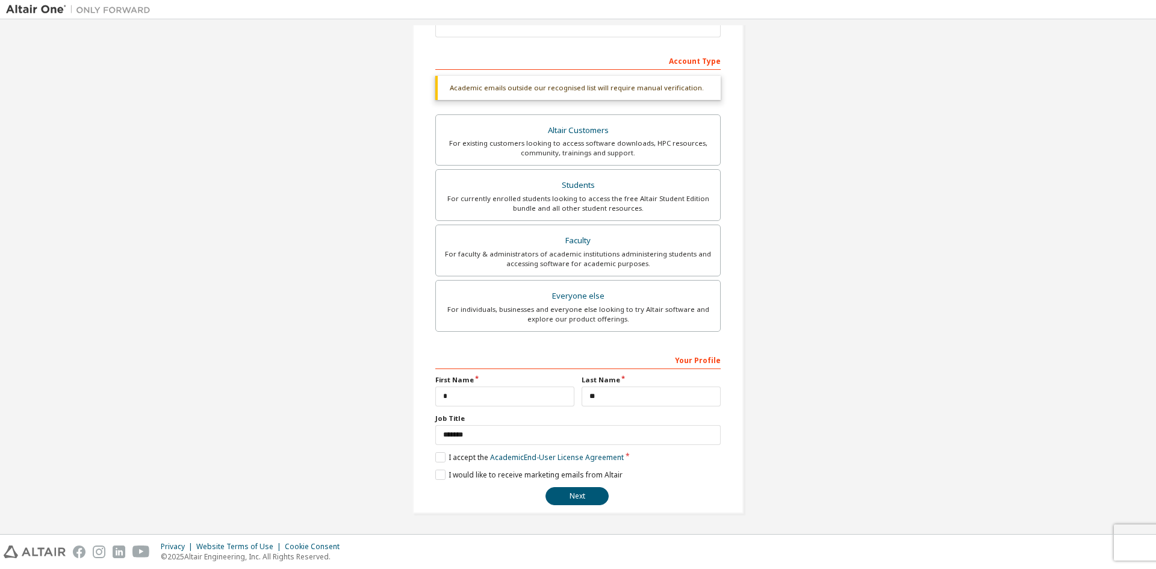
click at [437, 482] on div "**********" at bounding box center [577, 428] width 285 height 156
click at [438, 477] on label "I would like to receive marketing emails from Altair" at bounding box center [528, 474] width 187 height 10
click at [566, 500] on button "Next" at bounding box center [576, 496] width 63 height 18
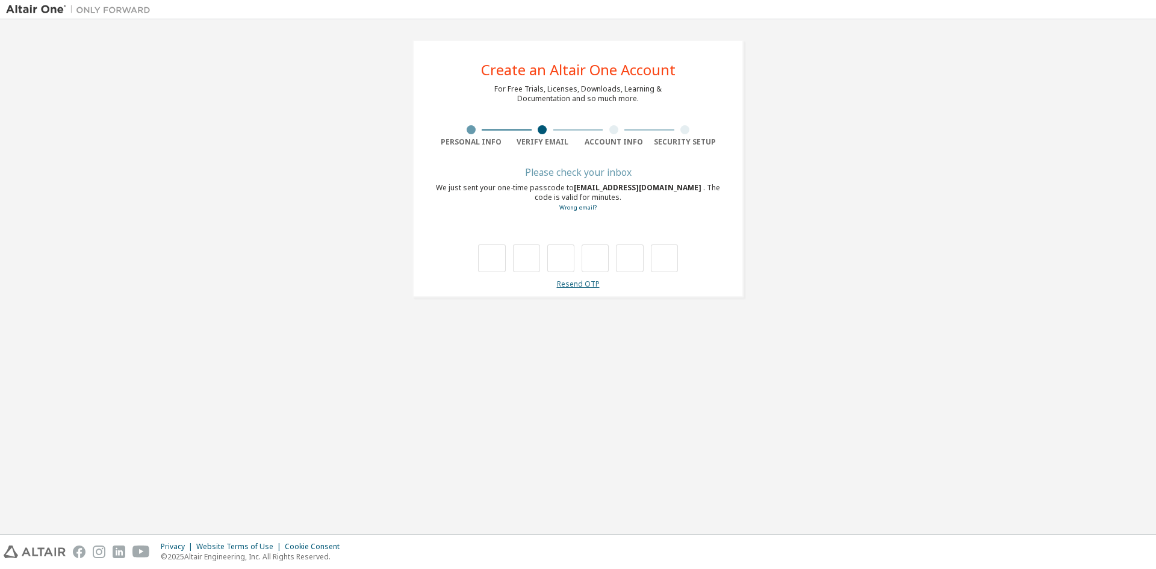
click at [587, 284] on link "Resend OTP" at bounding box center [578, 284] width 43 height 10
